Goal: Task Accomplishment & Management: Use online tool/utility

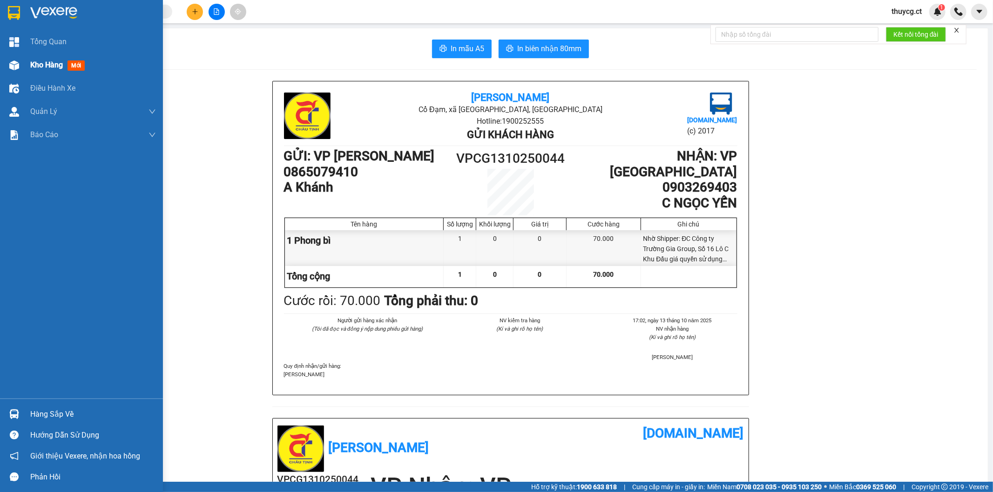
click at [40, 63] on span "Kho hàng" at bounding box center [46, 64] width 33 height 9
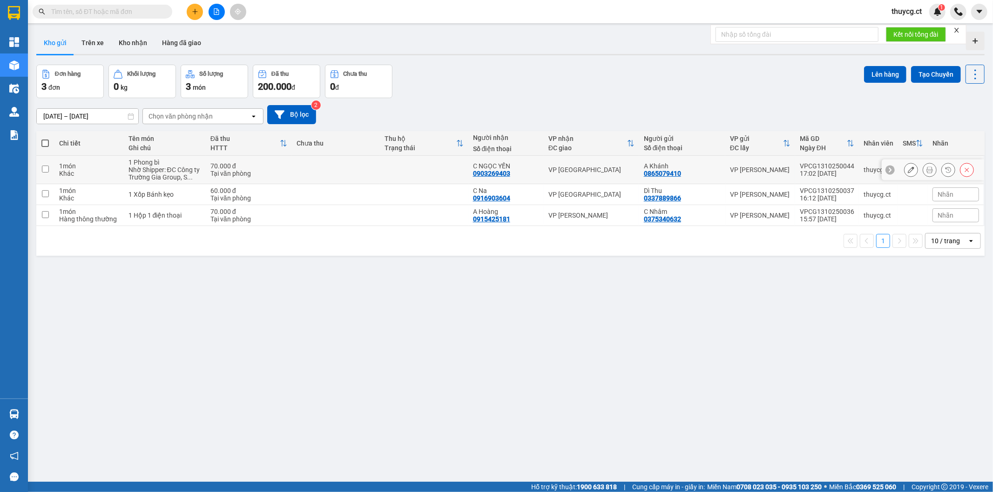
click at [46, 168] on input "checkbox" at bounding box center [45, 169] width 7 height 7
checkbox input "true"
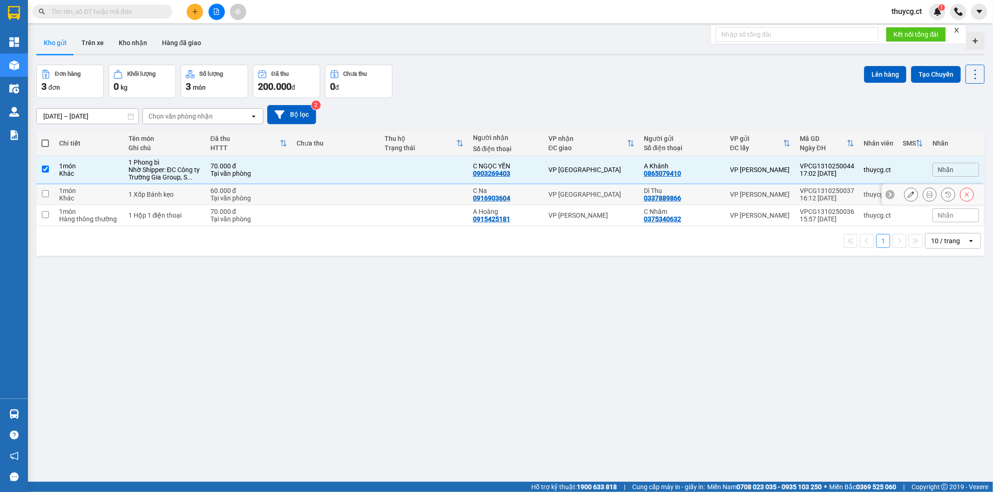
click at [44, 193] on input "checkbox" at bounding box center [45, 193] width 7 height 7
checkbox input "true"
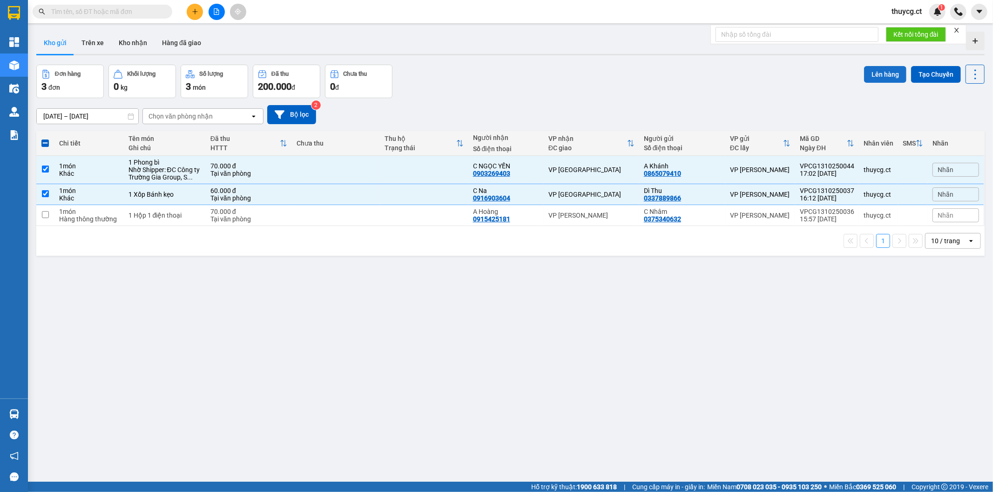
click at [877, 74] on button "Lên hàng" at bounding box center [885, 74] width 42 height 17
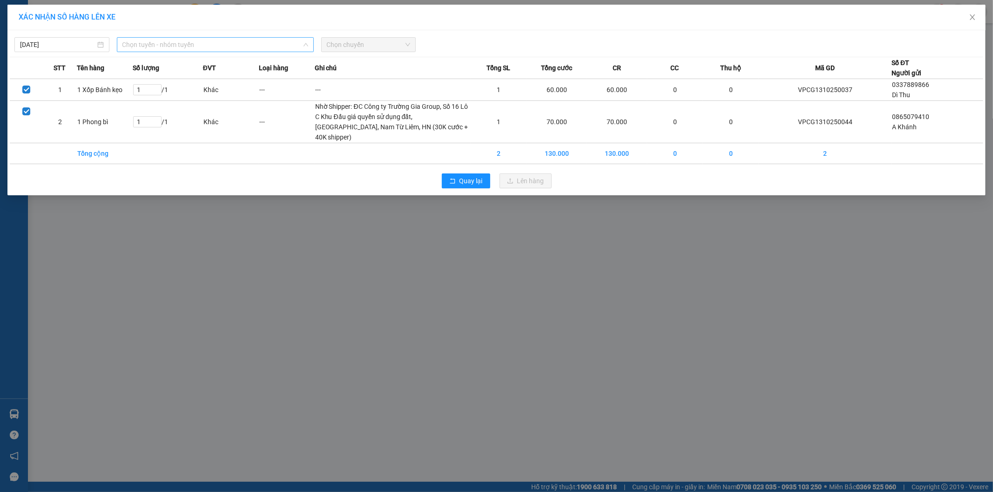
click at [148, 47] on span "Chọn tuyến - nhóm tuyến" at bounding box center [215, 45] width 186 height 14
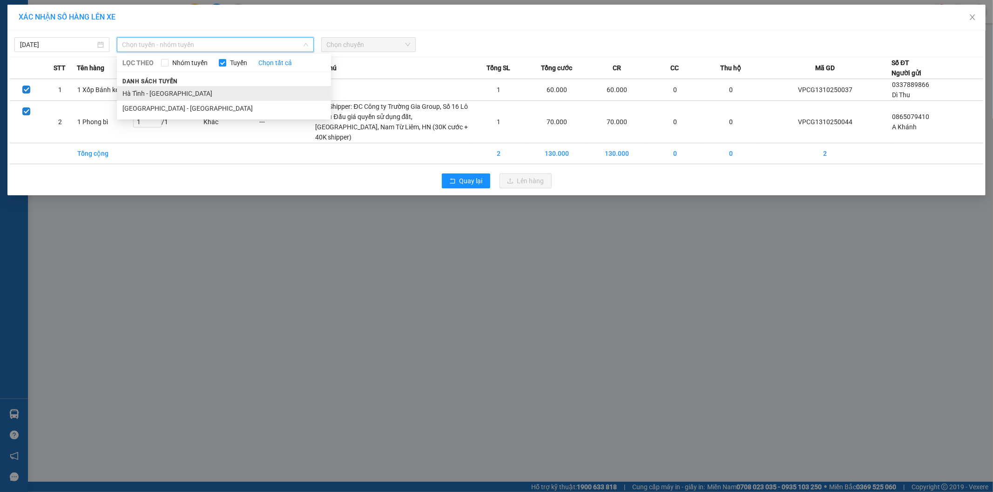
click at [141, 94] on li "Hà Tĩnh - [GEOGRAPHIC_DATA]" at bounding box center [224, 93] width 214 height 15
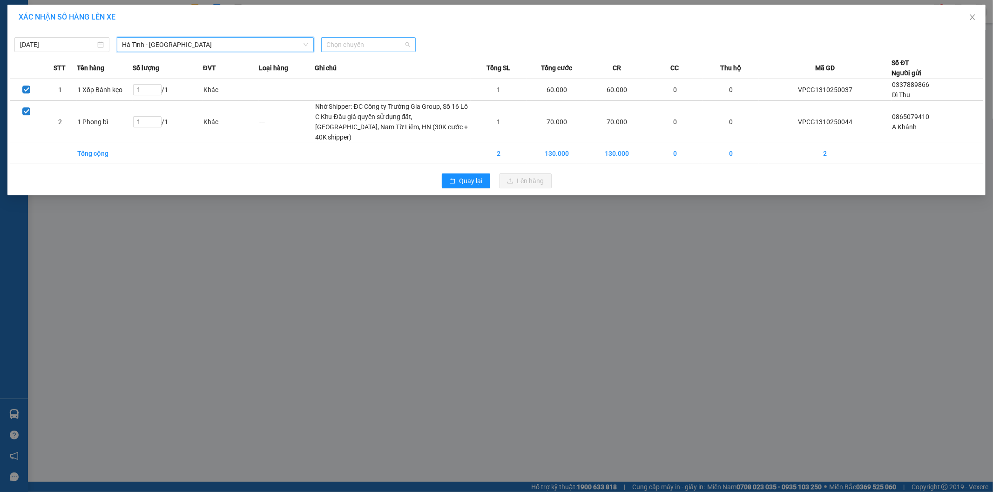
click at [362, 44] on span "Chọn chuyến" at bounding box center [369, 45] width 84 height 14
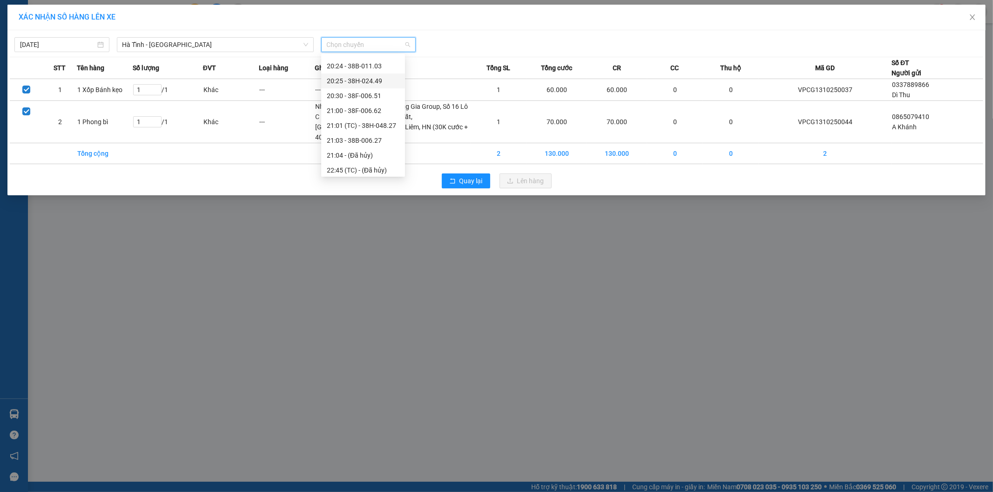
scroll to position [74, 0]
click at [349, 137] on div "21:03 - 38B-006.27" at bounding box center [363, 138] width 73 height 10
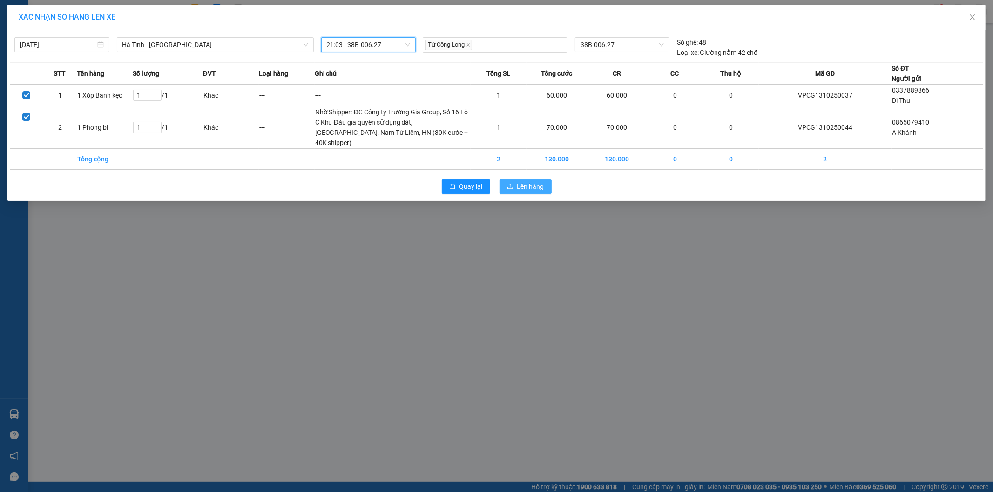
click at [532, 192] on span "Lên hàng" at bounding box center [530, 186] width 27 height 10
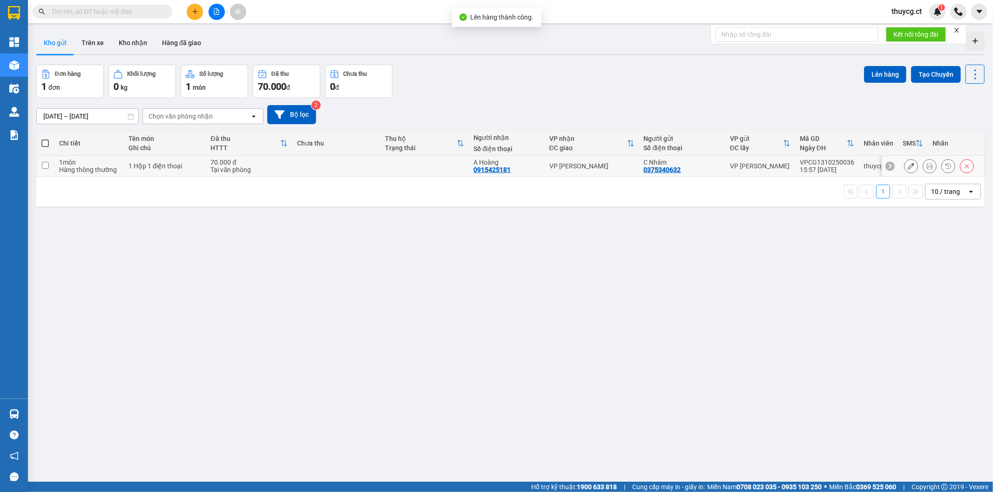
click at [43, 168] on input "checkbox" at bounding box center [45, 165] width 7 height 7
checkbox input "true"
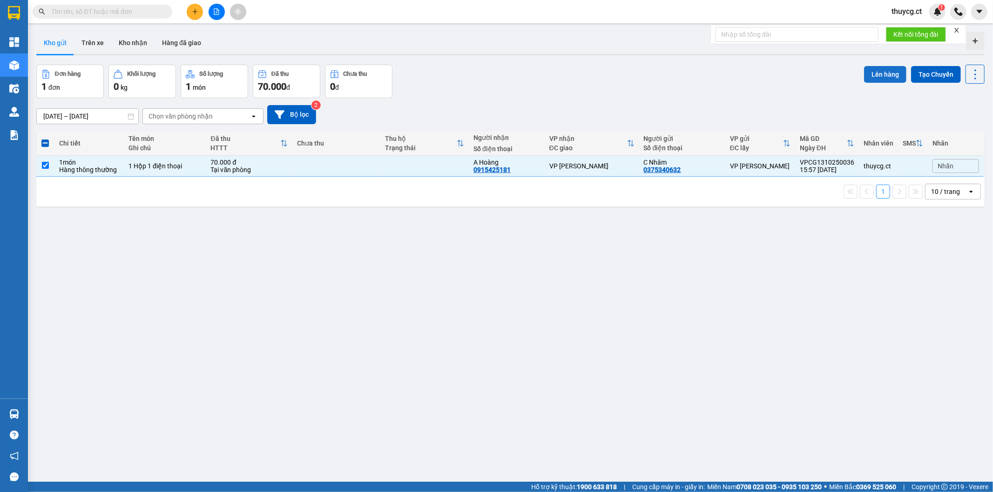
drag, startPoint x: 872, startPoint y: 70, endPoint x: 859, endPoint y: 75, distance: 13.7
click at [864, 75] on button "Lên hàng" at bounding box center [885, 74] width 42 height 17
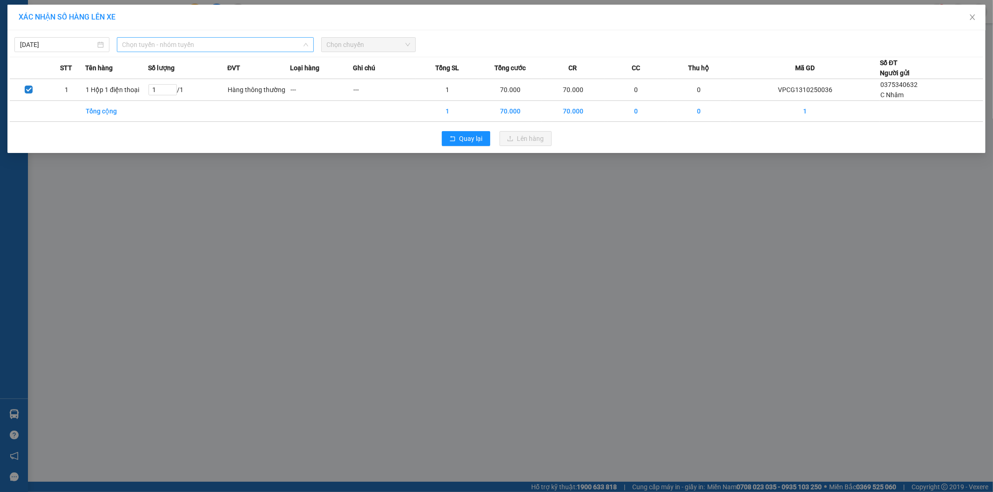
click at [195, 45] on span "Chọn tuyến - nhóm tuyến" at bounding box center [215, 45] width 186 height 14
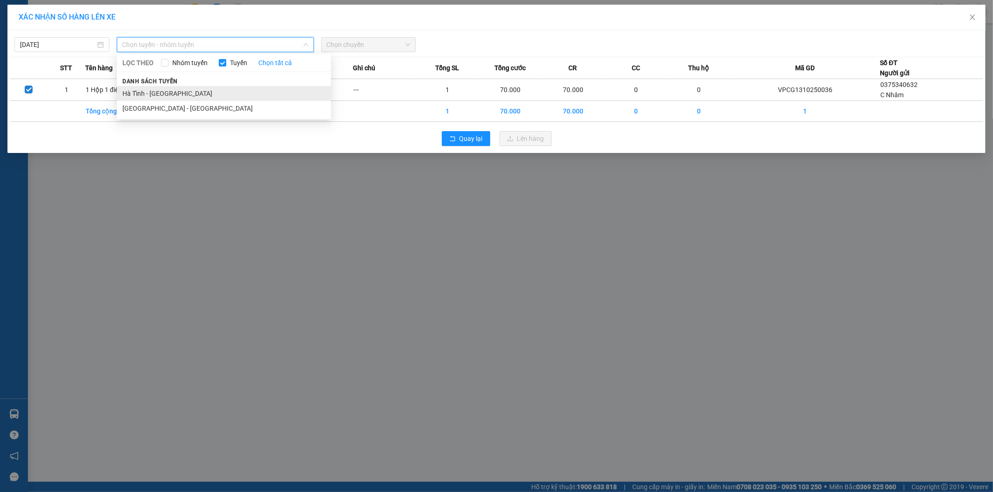
click at [147, 95] on li "Hà Tĩnh - [GEOGRAPHIC_DATA]" at bounding box center [224, 93] width 214 height 15
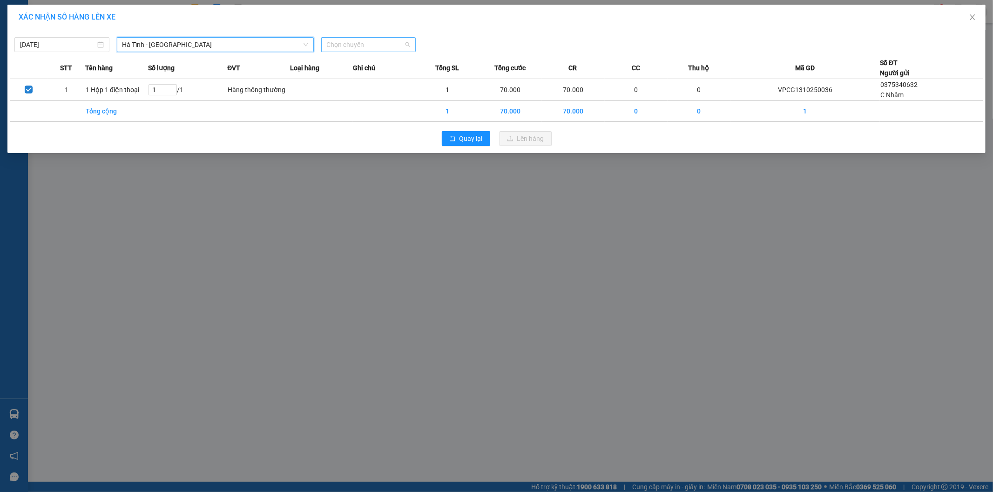
click at [375, 43] on span "Chọn chuyến" at bounding box center [369, 45] width 84 height 14
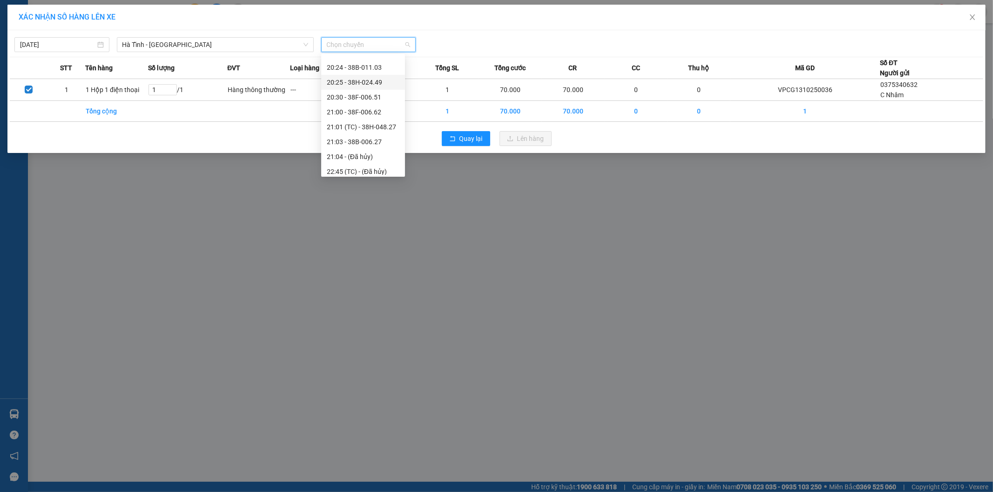
scroll to position [74, 0]
click at [358, 106] on div "21:00 - 38F-006.62" at bounding box center [363, 108] width 73 height 10
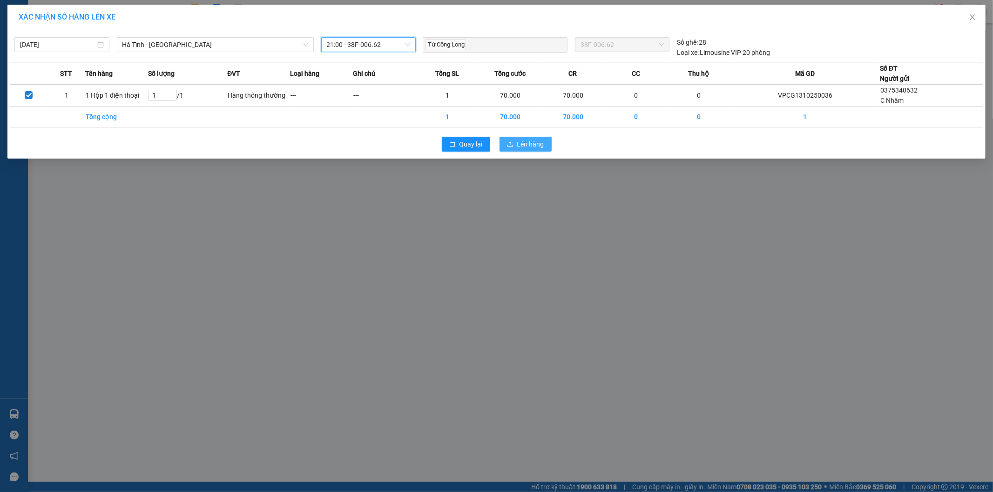
click at [528, 143] on span "Lên hàng" at bounding box center [530, 144] width 27 height 10
